Goal: Transaction & Acquisition: Purchase product/service

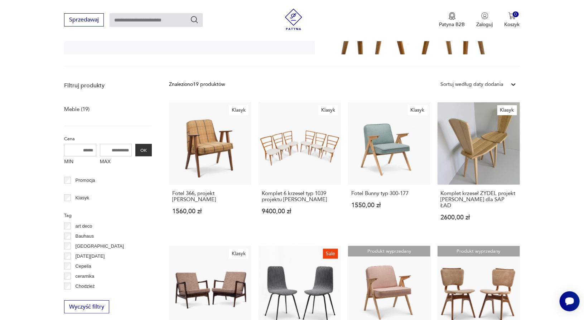
scroll to position [164, 0]
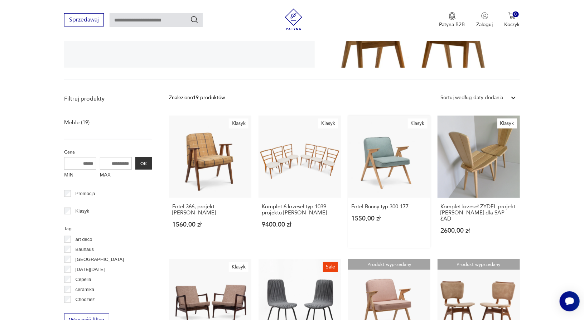
click at [404, 135] on link "Klasyk Fotel Bunny typ 300-177 1550,00 zł" at bounding box center [389, 182] width 82 height 132
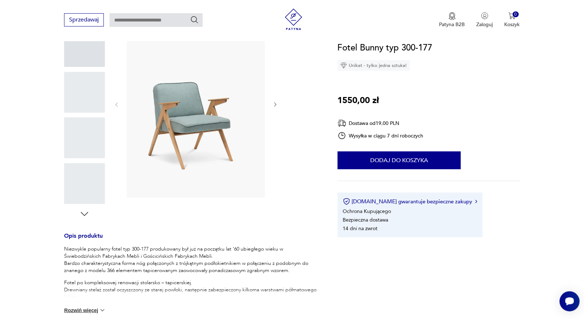
scroll to position [107, 0]
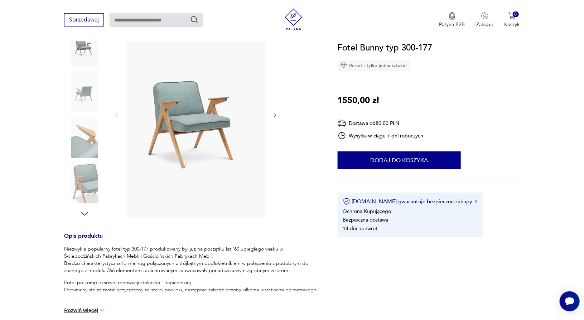
click at [222, 119] on img at bounding box center [196, 114] width 138 height 207
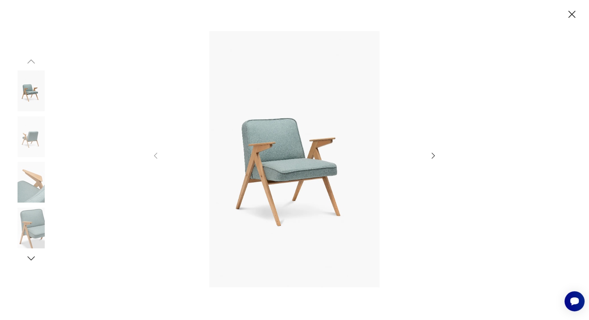
click at [284, 160] on img at bounding box center [294, 159] width 255 height 256
click at [24, 132] on img at bounding box center [31, 136] width 41 height 41
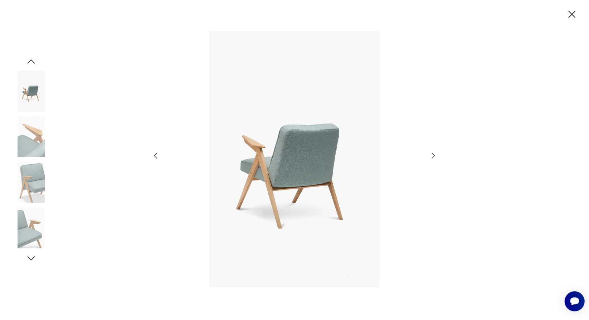
click at [35, 182] on img at bounding box center [31, 182] width 41 height 41
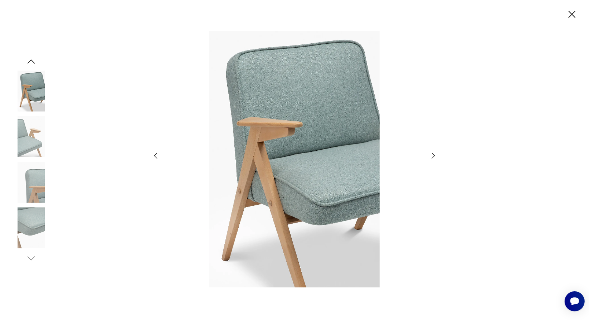
click at [29, 214] on img at bounding box center [31, 228] width 41 height 41
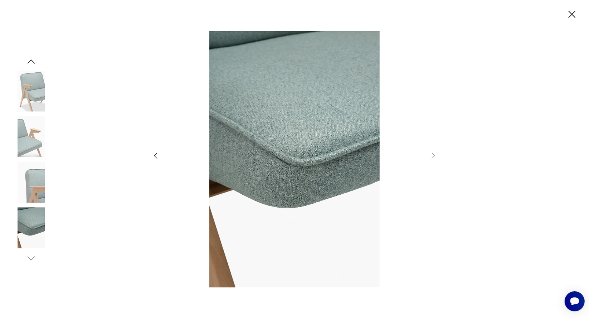
click at [29, 222] on img at bounding box center [31, 228] width 41 height 41
click at [42, 188] on img at bounding box center [31, 182] width 41 height 41
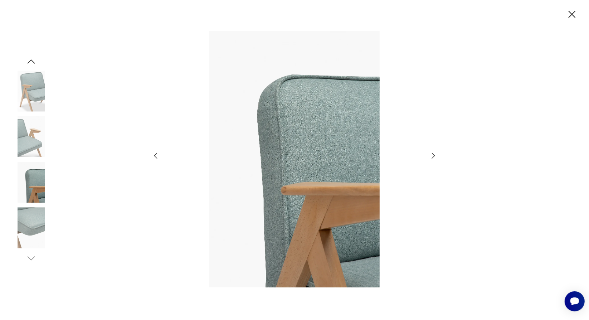
click at [43, 82] on img at bounding box center [31, 91] width 41 height 41
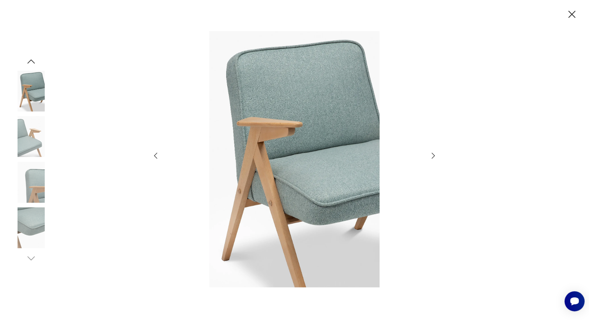
click at [33, 58] on icon "button" at bounding box center [31, 61] width 11 height 11
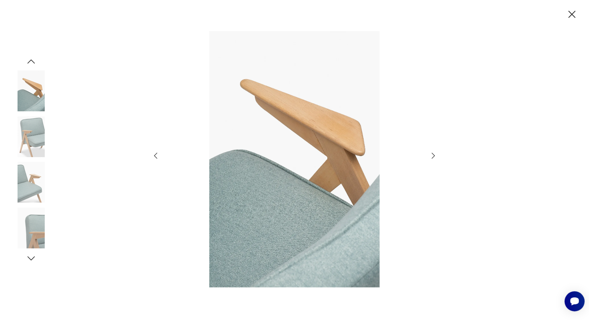
click at [33, 58] on icon "button" at bounding box center [31, 61] width 11 height 11
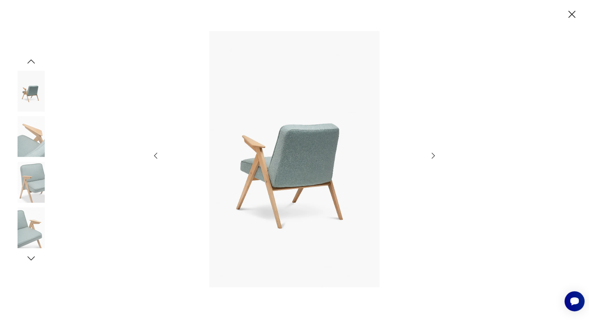
click at [33, 58] on icon "button" at bounding box center [31, 61] width 11 height 11
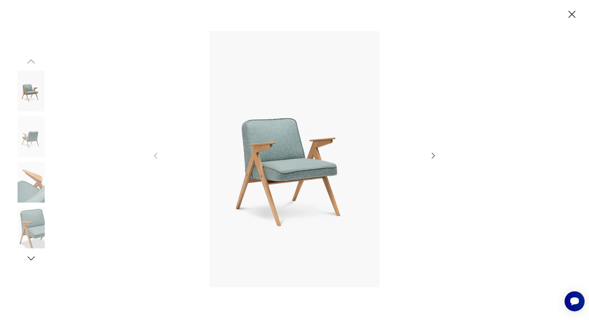
click at [33, 80] on img at bounding box center [31, 91] width 41 height 41
click at [569, 10] on icon "button" at bounding box center [572, 14] width 13 height 13
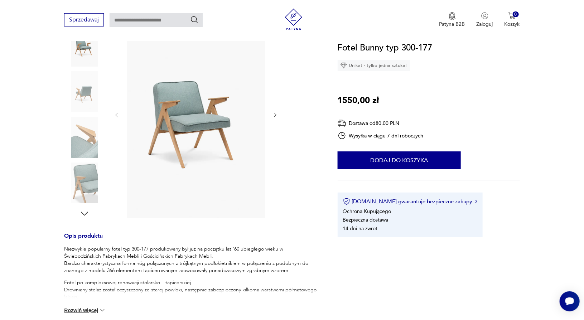
click at [569, 11] on section "Klasyk Opis produktu Niezwykle popularny fotel typ 300-177 produkowany był już …" at bounding box center [292, 212] width 584 height 403
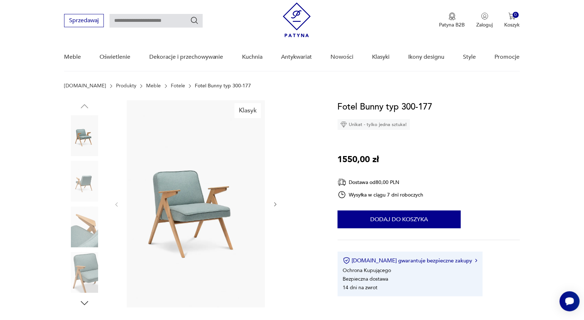
scroll to position [0, 0]
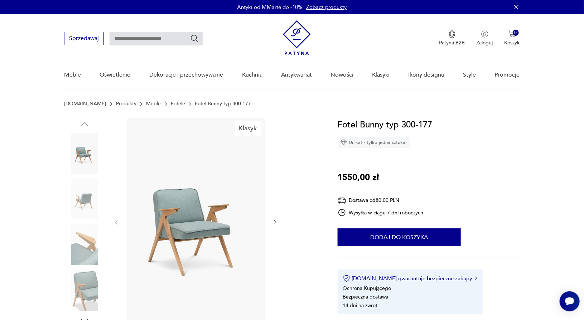
click at [171, 106] on link "Fotele" at bounding box center [178, 104] width 14 height 6
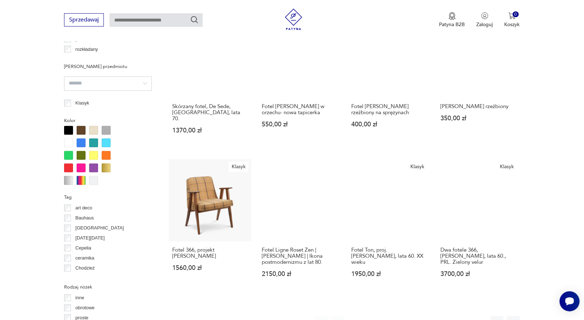
scroll to position [622, 0]
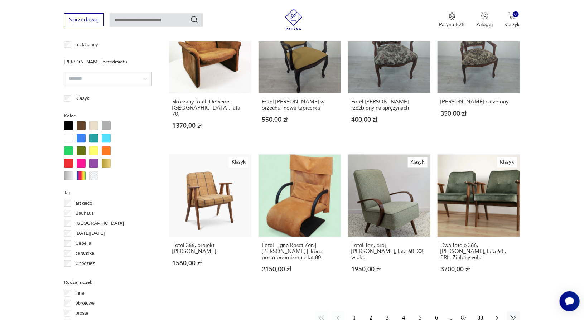
click at [495, 312] on button "button" at bounding box center [497, 318] width 13 height 13
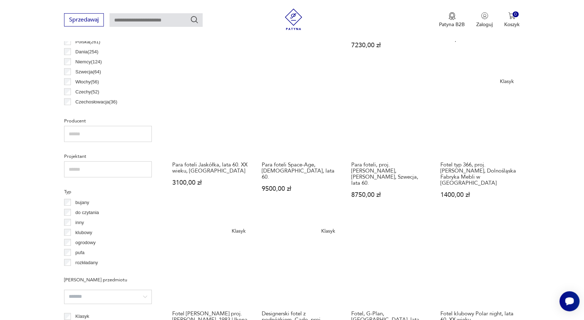
scroll to position [655, 0]
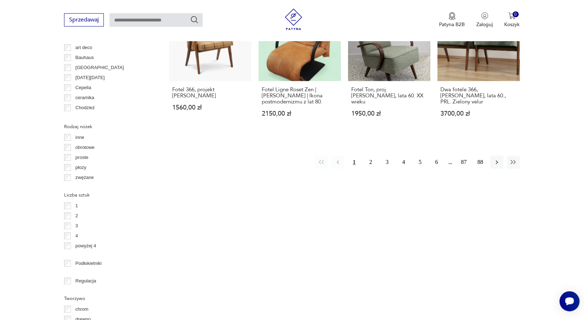
scroll to position [694, 0]
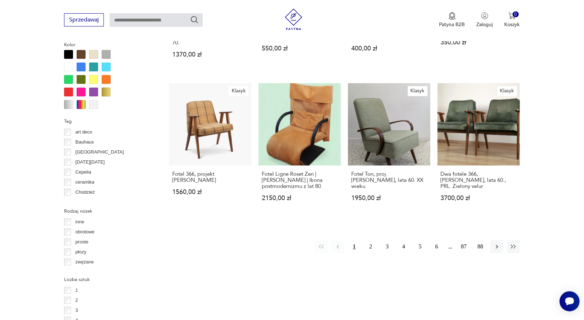
click at [83, 63] on div at bounding box center [81, 66] width 9 height 9
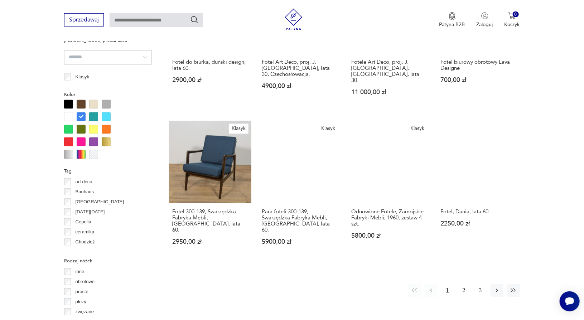
scroll to position [645, 0]
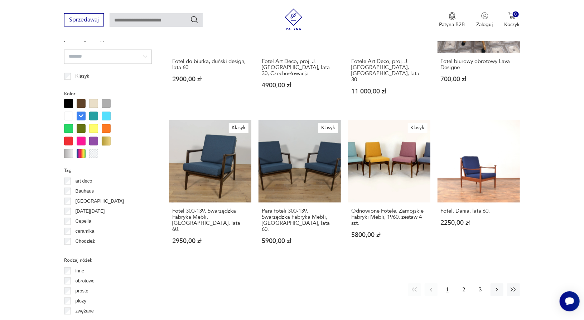
click at [80, 115] on div at bounding box center [81, 116] width 9 height 9
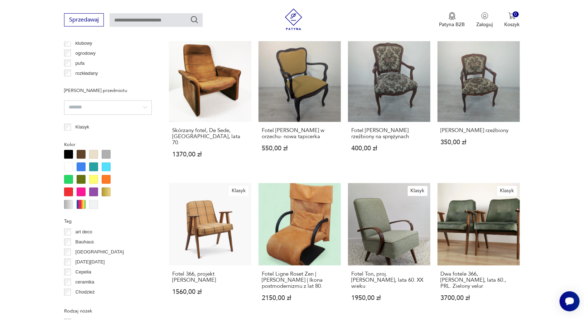
scroll to position [605, 0]
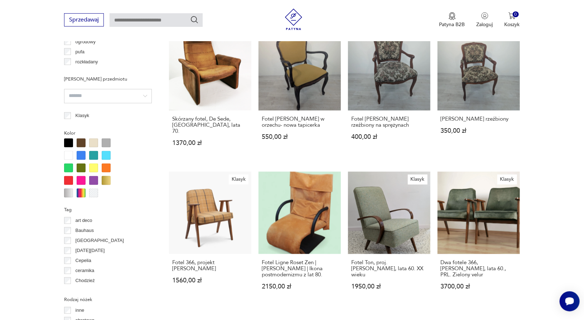
click at [95, 165] on div at bounding box center [93, 168] width 9 height 9
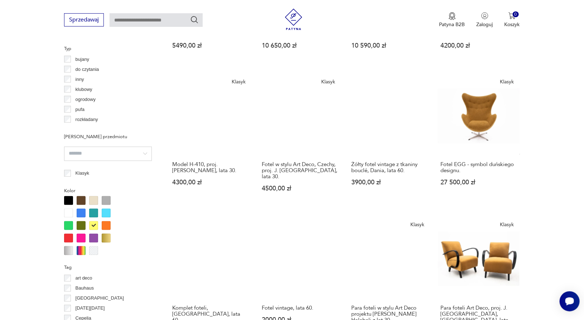
scroll to position [727, 0]
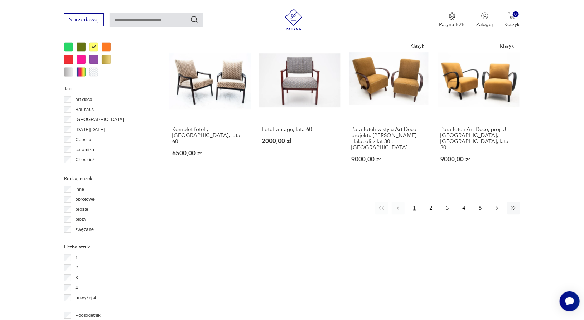
click at [491, 202] on button "button" at bounding box center [497, 208] width 13 height 13
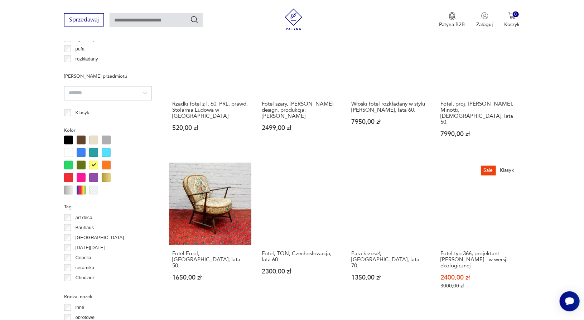
scroll to position [619, 0]
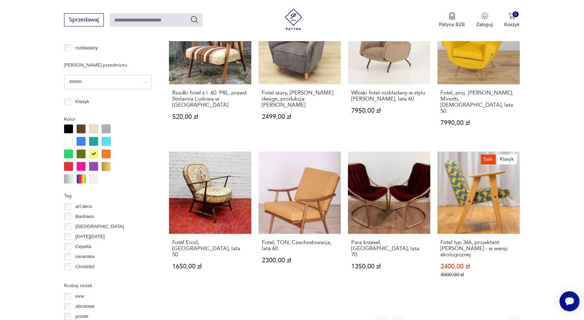
click at [496, 320] on icon "button" at bounding box center [496, 323] width 7 height 7
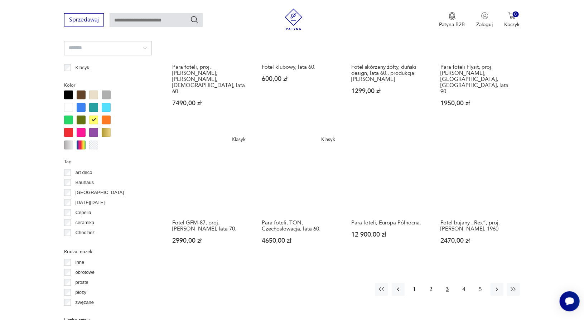
scroll to position [655, 0]
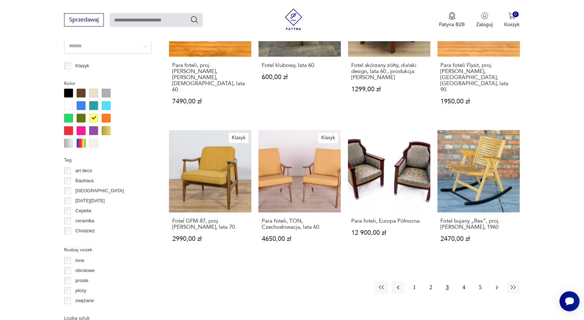
click at [493, 284] on icon "button" at bounding box center [496, 287] width 7 height 7
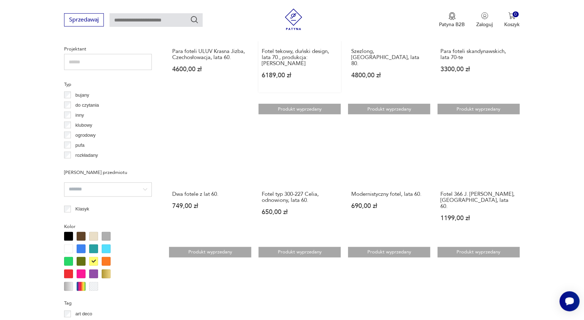
scroll to position [691, 0]
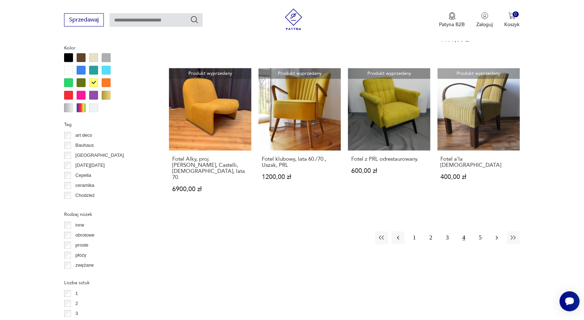
click at [496, 234] on icon "button" at bounding box center [496, 237] width 7 height 7
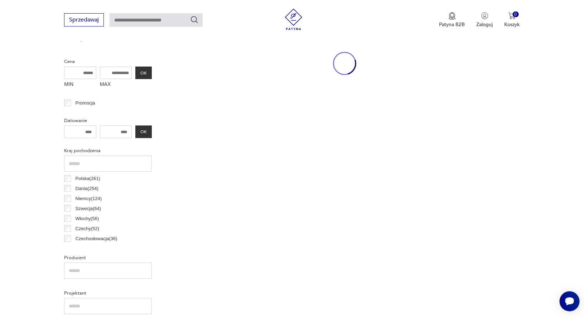
scroll to position [189, 0]
